Goal: Navigation & Orientation: Find specific page/section

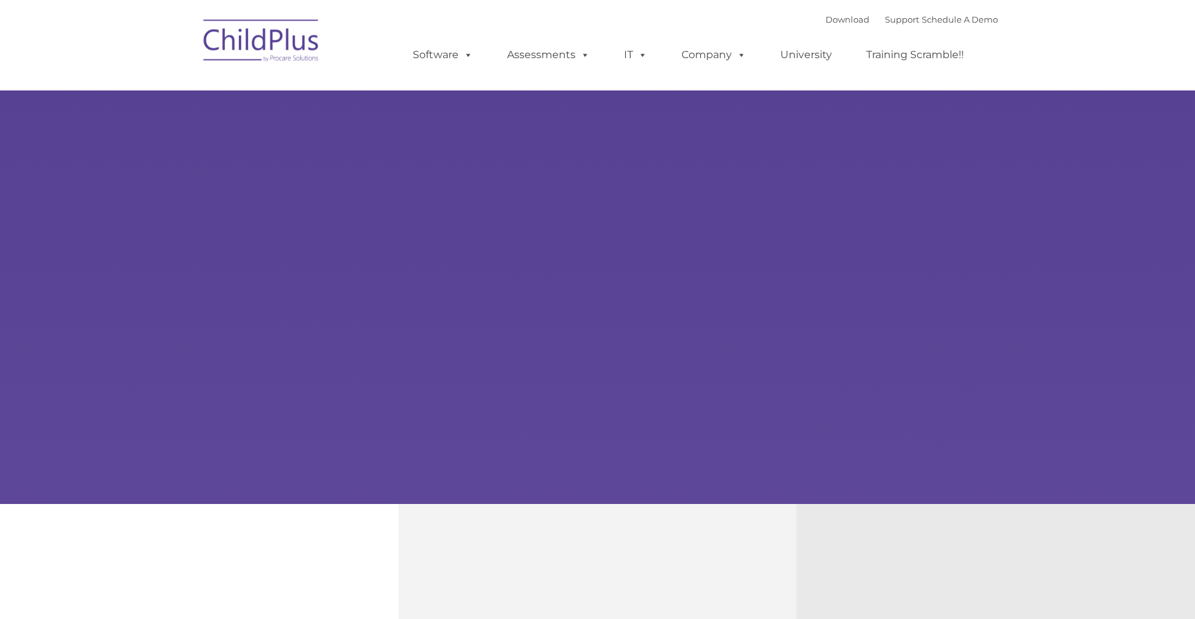
type input ""
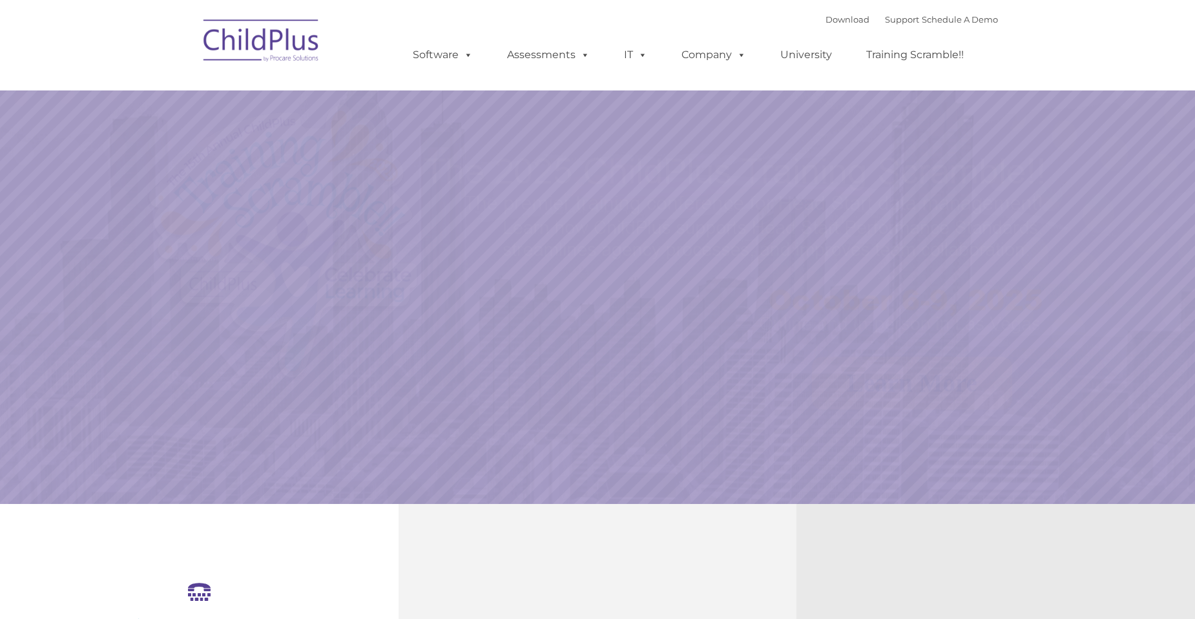
select select "MEDIUM"
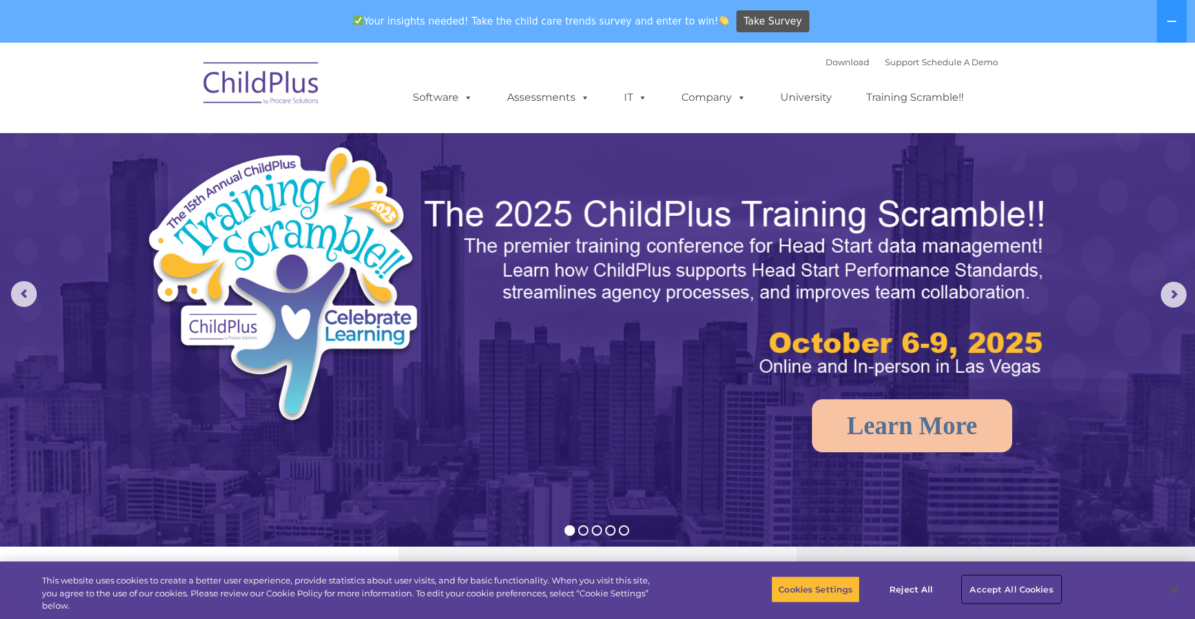
click at [1019, 600] on button "Accept All Cookies" at bounding box center [1012, 589] width 98 height 27
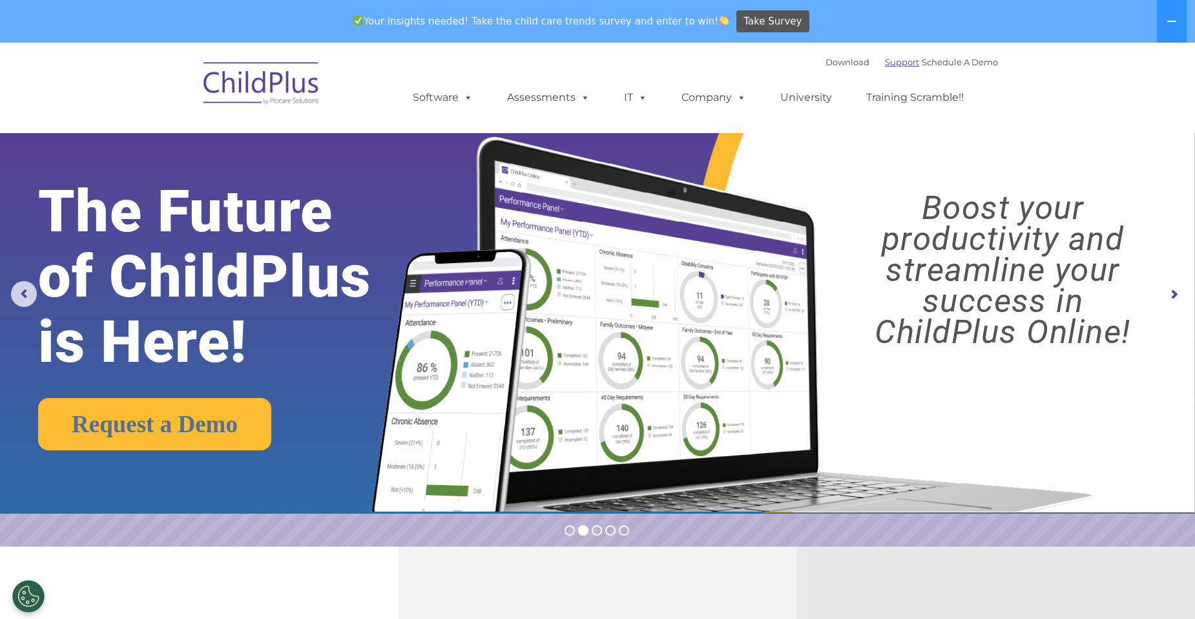
click at [885, 58] on link "Support" at bounding box center [902, 62] width 34 height 10
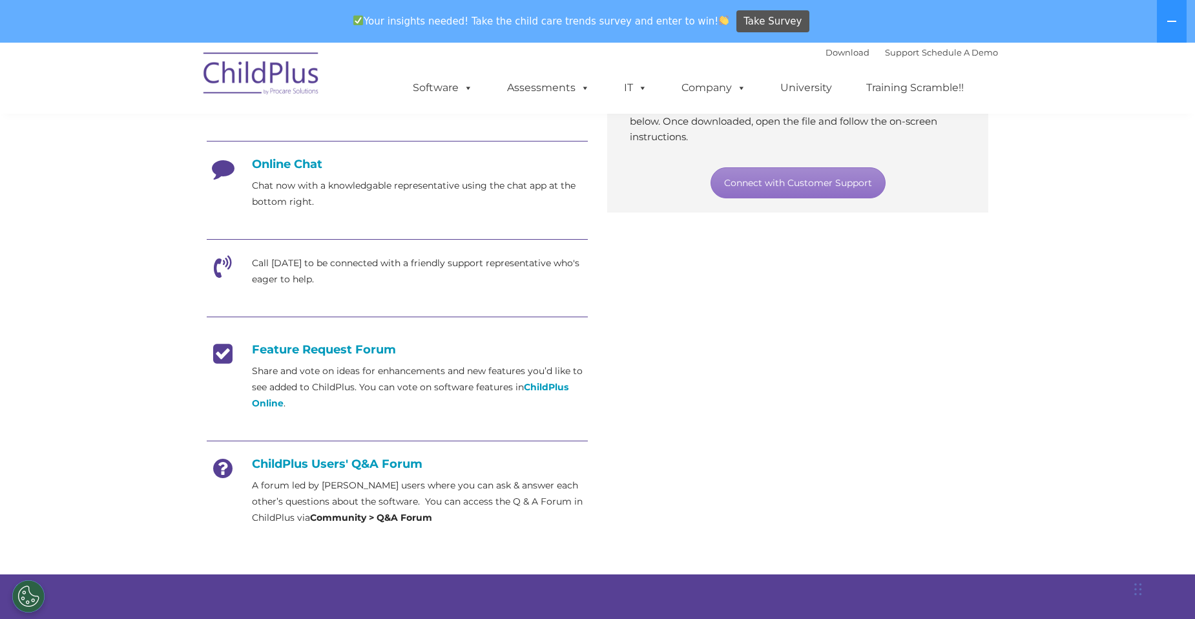
scroll to position [323, 0]
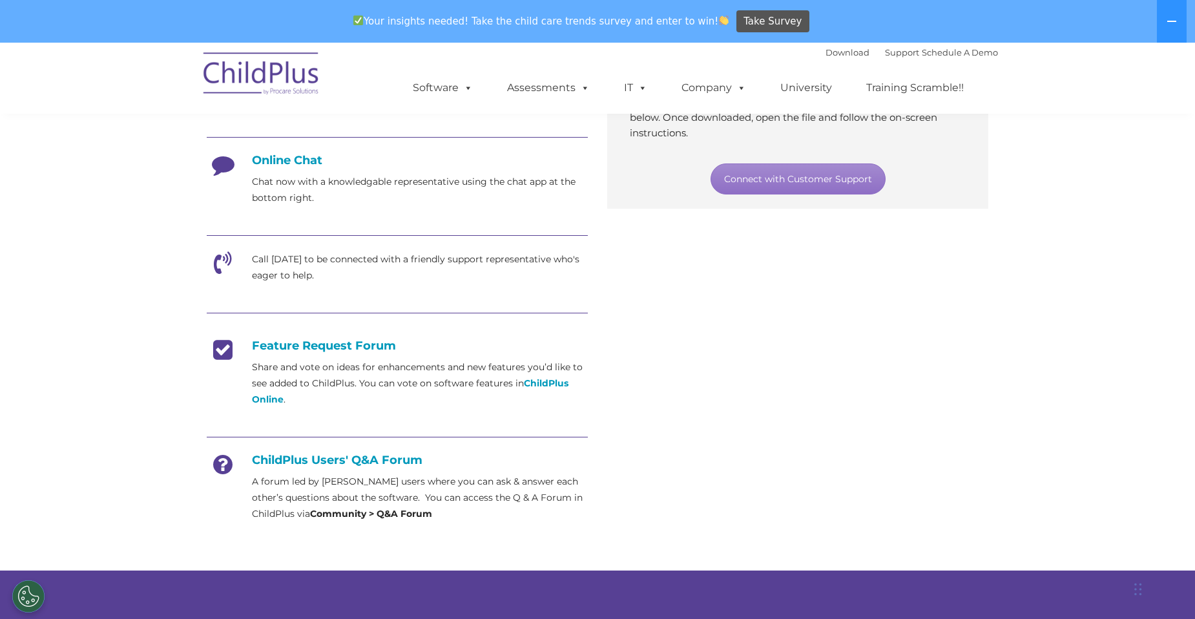
click at [297, 159] on h4 "Online Chat" at bounding box center [397, 160] width 381 height 14
click at [286, 160] on h4 "Online Chat" at bounding box center [397, 160] width 381 height 14
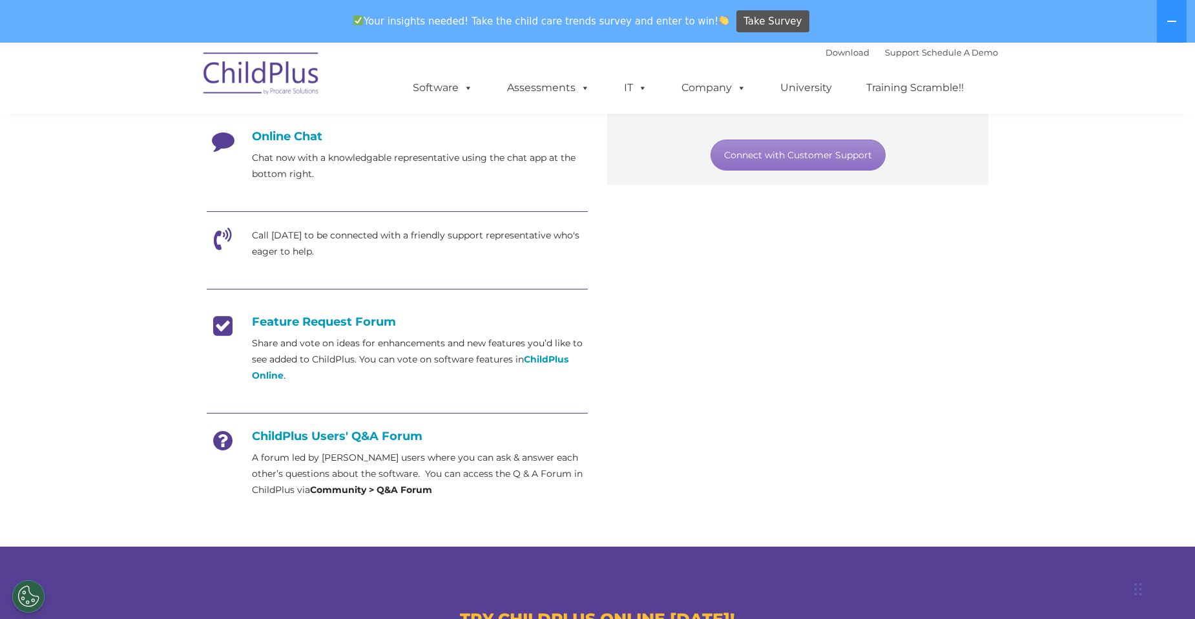
scroll to position [330, 0]
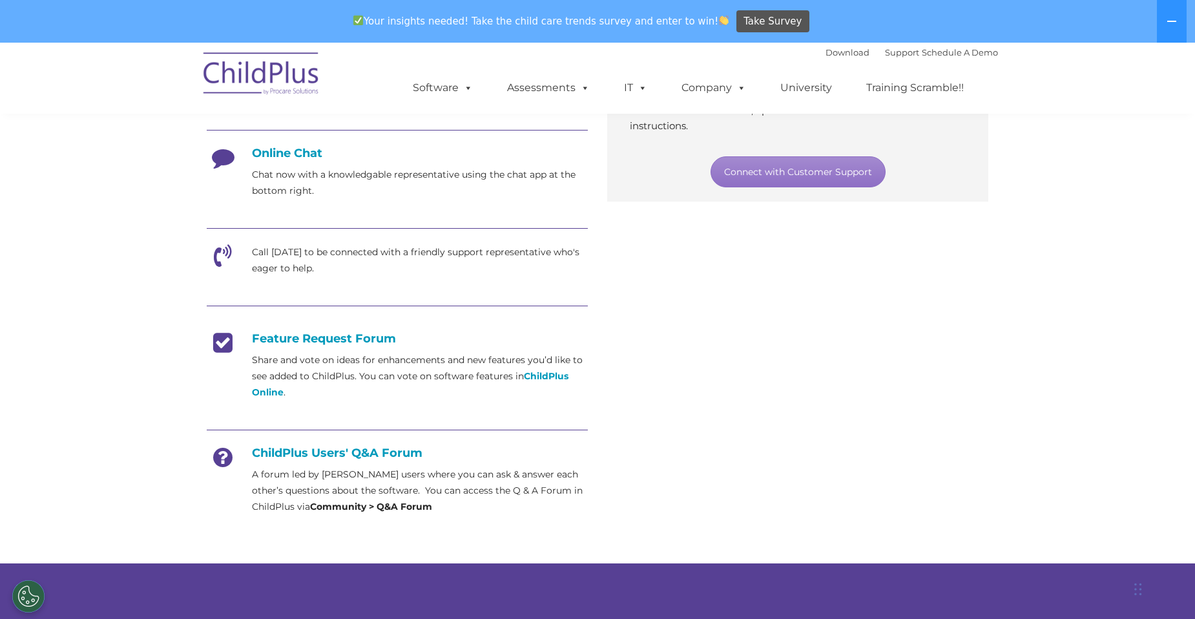
click at [329, 448] on h4 "ChildPlus Users' Q&A Forum" at bounding box center [397, 453] width 381 height 14
drag, startPoint x: 393, startPoint y: 459, endPoint x: 347, endPoint y: 484, distance: 52.0
click at [357, 478] on div "ChildPlus Users' Q&A Forum A forum led by ChildPlus users where you can ask & a…" at bounding box center [397, 480] width 381 height 69
drag, startPoint x: 347, startPoint y: 484, endPoint x: 389, endPoint y: 503, distance: 46.2
click at [389, 503] on strong "Community > Q&A Forum" at bounding box center [371, 507] width 122 height 12
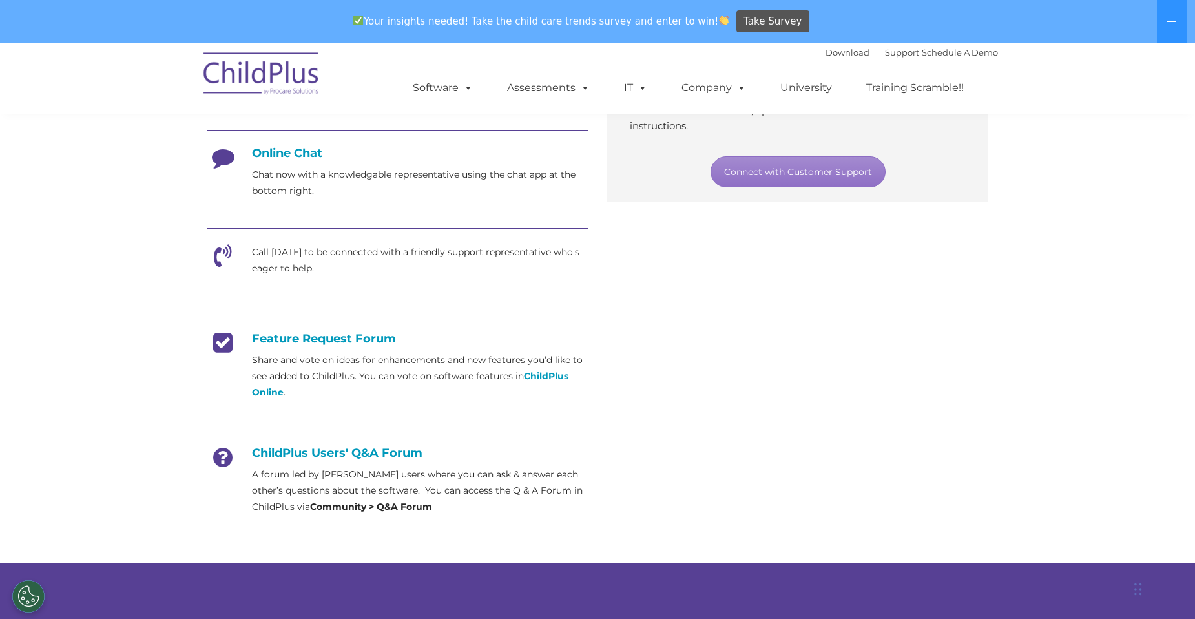
drag, startPoint x: 365, startPoint y: 506, endPoint x: 358, endPoint y: 501, distance: 8.8
click at [360, 503] on strong "Community > Q&A Forum" at bounding box center [371, 507] width 122 height 12
drag, startPoint x: 317, startPoint y: 505, endPoint x: 342, endPoint y: 499, distance: 25.2
click at [319, 503] on strong "Community > Q&A Forum" at bounding box center [371, 507] width 122 height 12
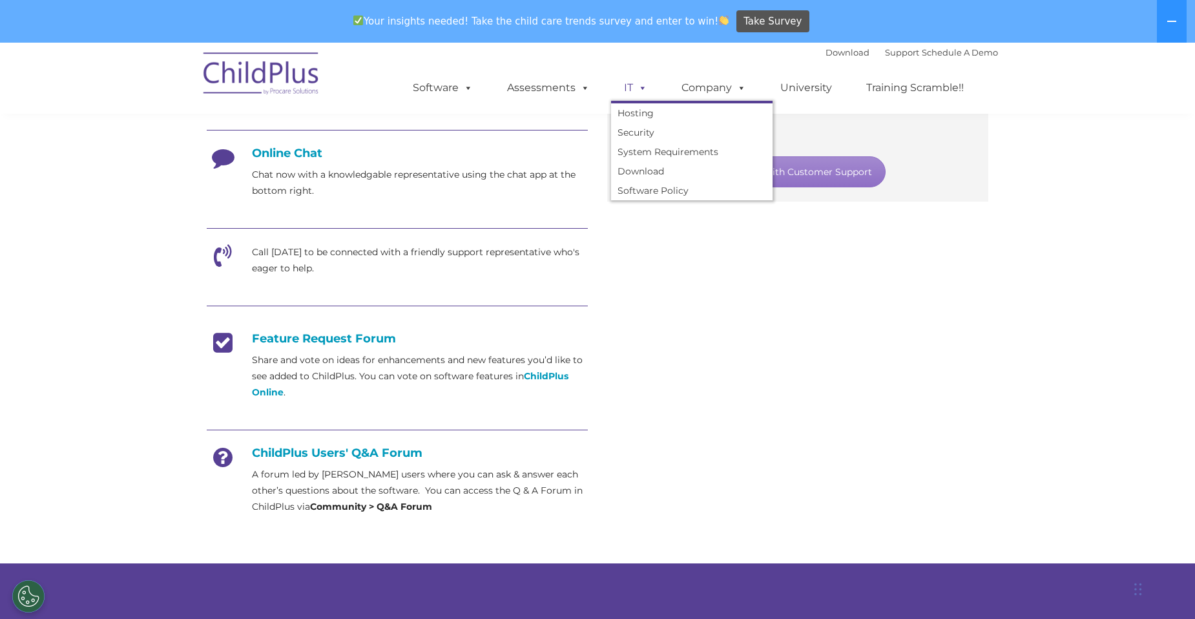
click at [634, 84] on span at bounding box center [640, 87] width 14 height 12
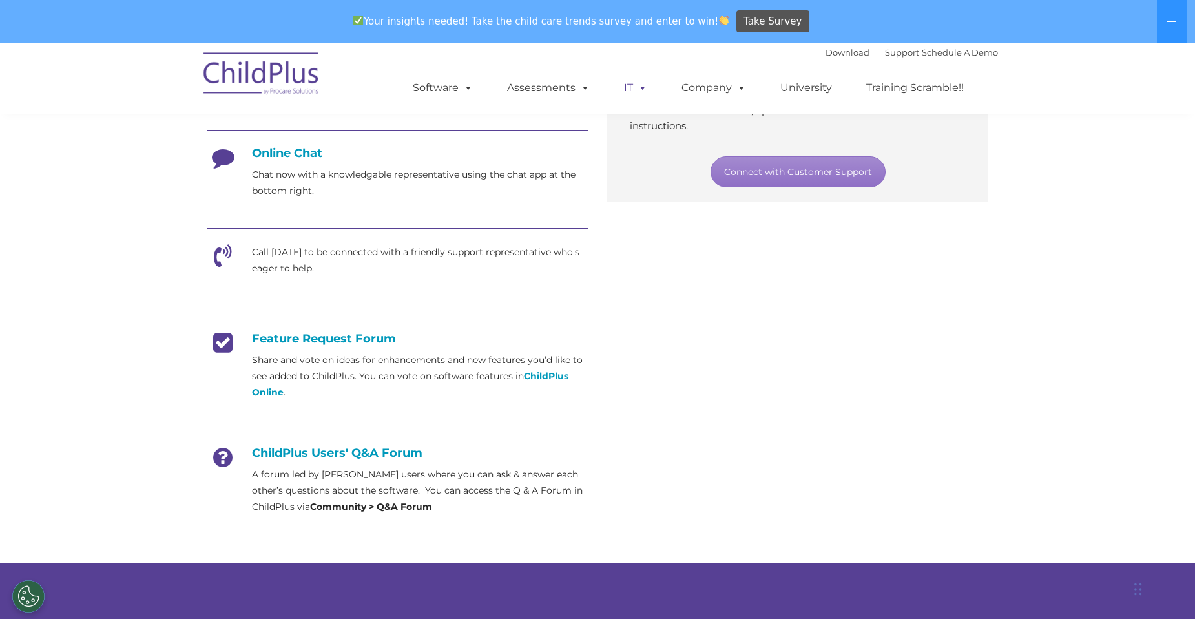
click at [633, 83] on span at bounding box center [640, 87] width 14 height 12
click at [254, 75] on img at bounding box center [261, 75] width 129 height 65
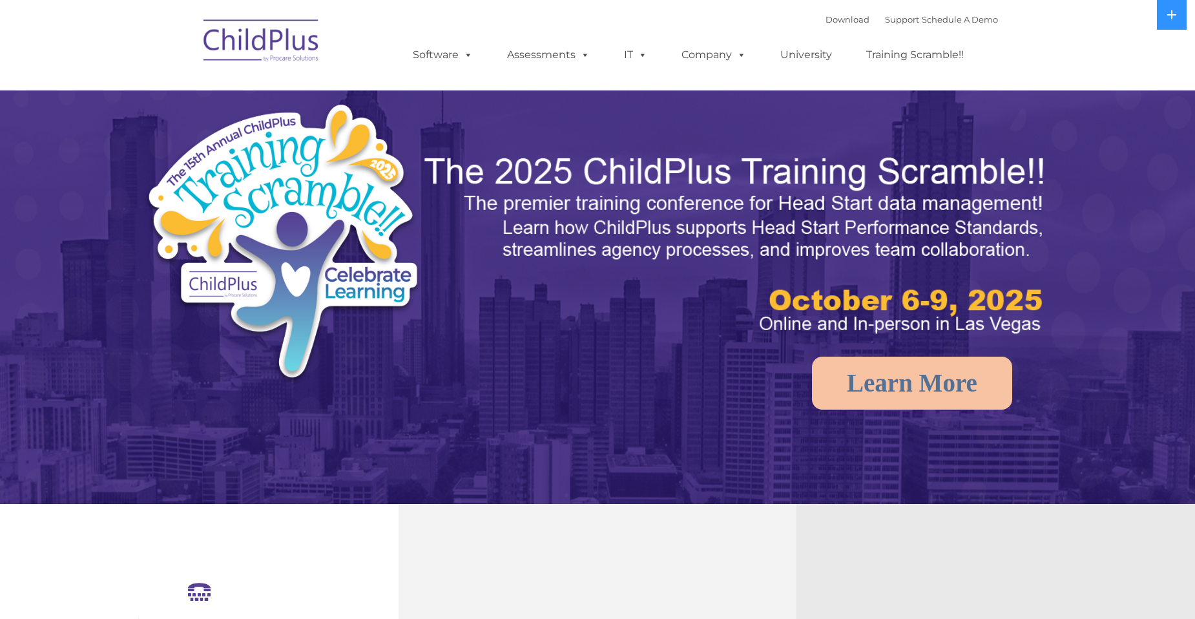
select select "MEDIUM"
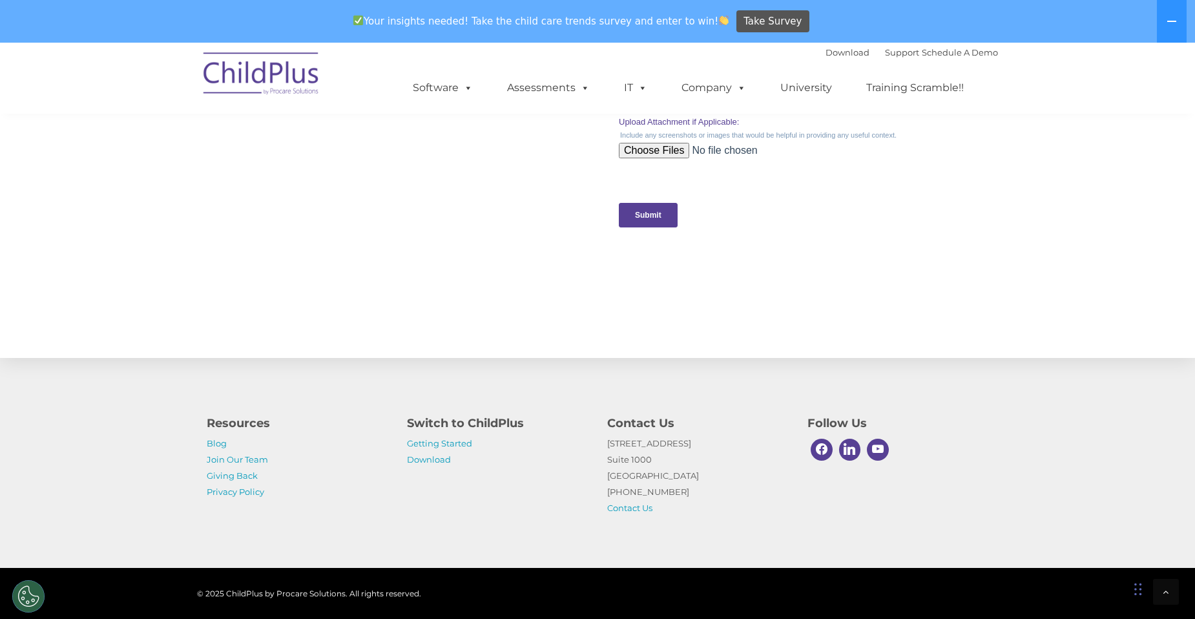
scroll to position [1318, 0]
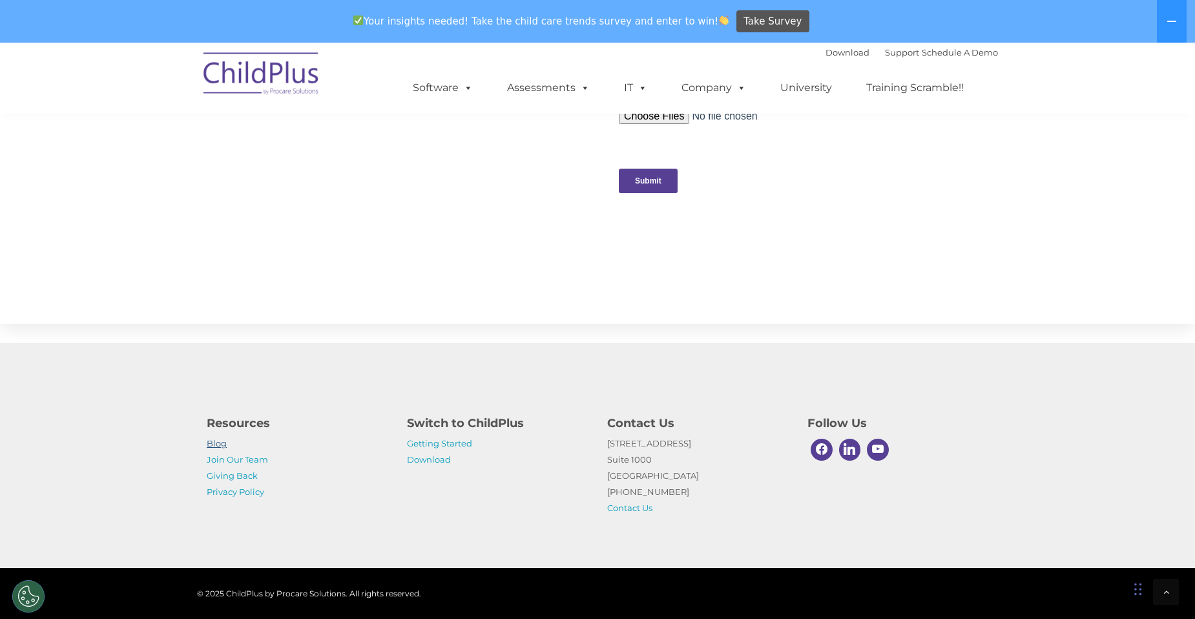
click at [218, 443] on link "Blog" at bounding box center [217, 443] width 20 height 10
